Goal: Task Accomplishment & Management: Use online tool/utility

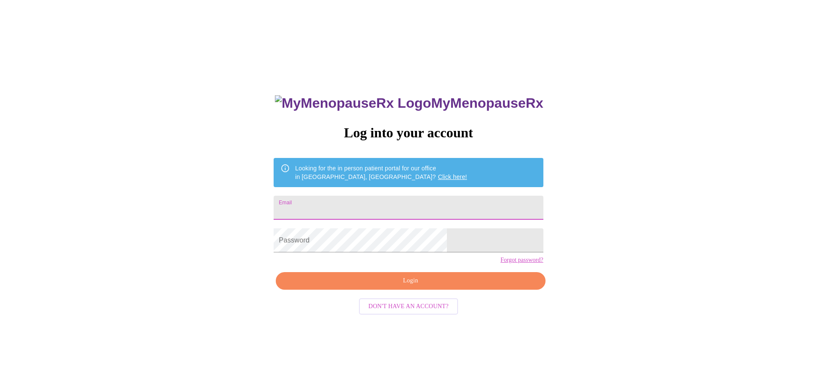
click at [371, 208] on input "Email" at bounding box center [408, 208] width 269 height 24
type input "[EMAIL_ADDRESS][DOMAIN_NAME]"
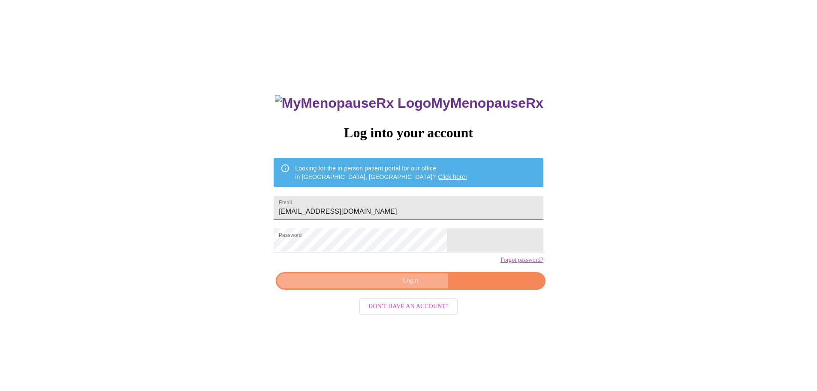
click at [407, 286] on span "Login" at bounding box center [411, 280] width 250 height 11
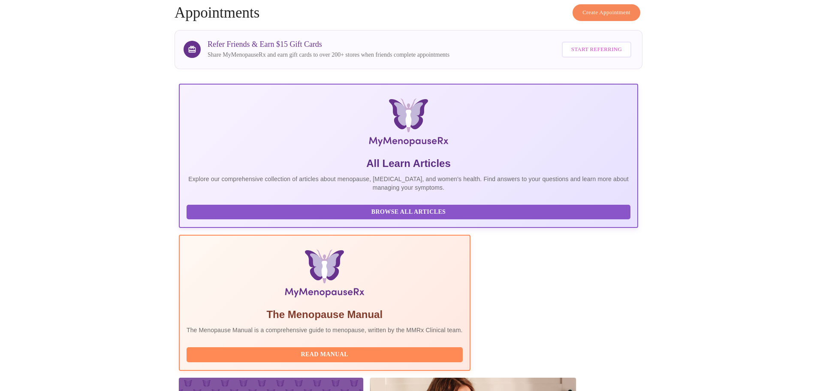
scroll to position [79, 0]
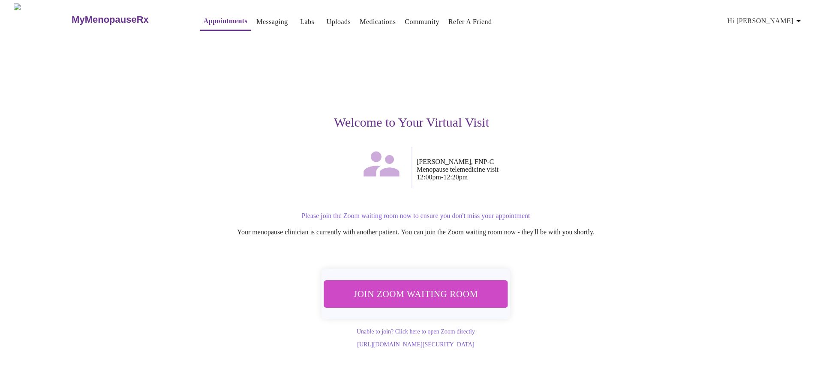
click at [472, 291] on span "Join Zoom Waiting Room" at bounding box center [416, 294] width 162 height 16
